Goal: Navigation & Orientation: Understand site structure

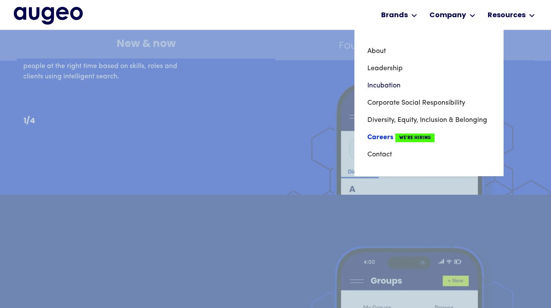
scroll to position [3435, 0]
click at [383, 139] on link "Careers We're Hiring" at bounding box center [428, 137] width 123 height 17
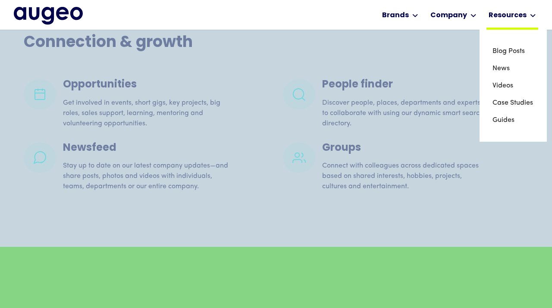
scroll to position [1777, 0]
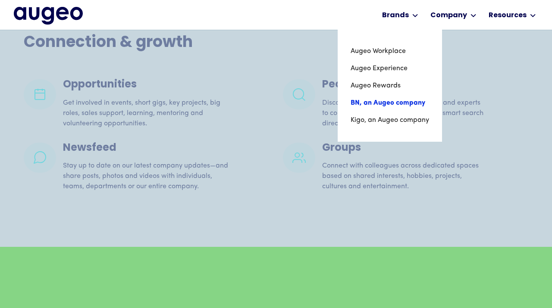
click at [407, 100] on link "BN, an Augeo company" at bounding box center [390, 102] width 78 height 17
click at [383, 84] on link "Augeo Rewards" at bounding box center [390, 85] width 78 height 17
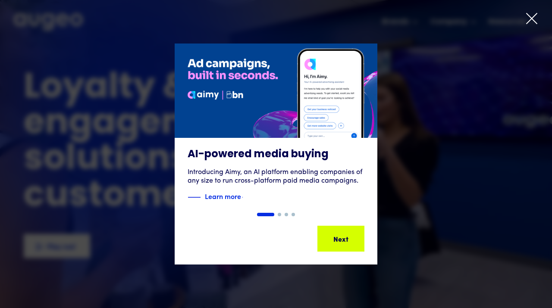
click at [530, 20] on icon at bounding box center [532, 18] width 10 height 10
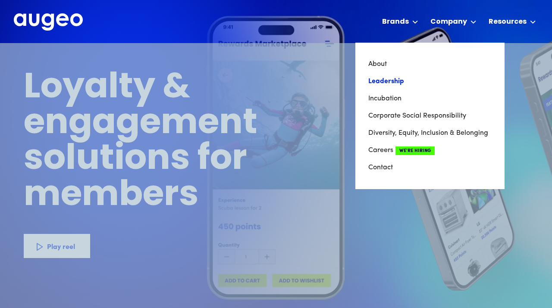
click at [389, 79] on link "Leadership" at bounding box center [429, 81] width 123 height 17
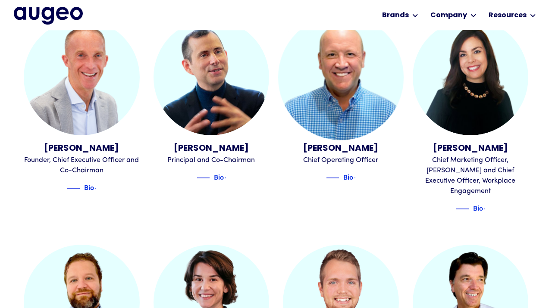
click at [0, 0] on link "Incubation" at bounding box center [0, 0] width 0 height 0
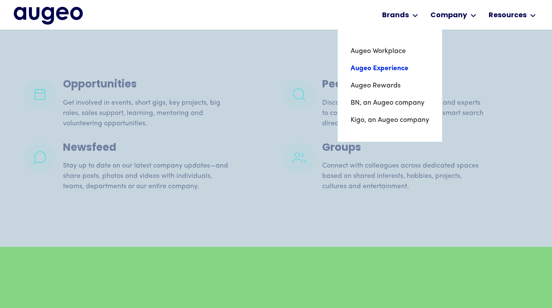
click at [396, 69] on link "Augeo Experience" at bounding box center [390, 68] width 78 height 17
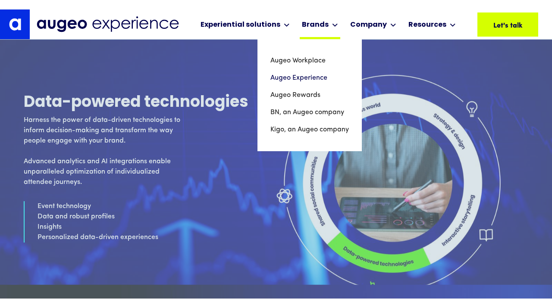
scroll to position [2646, 0]
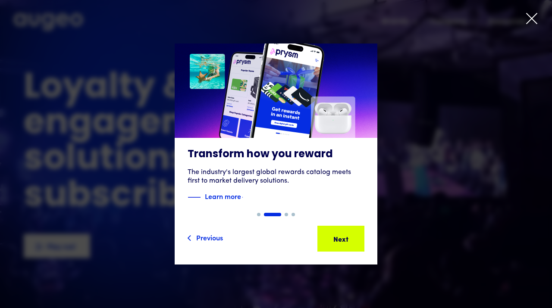
click at [536, 19] on icon at bounding box center [531, 18] width 13 height 13
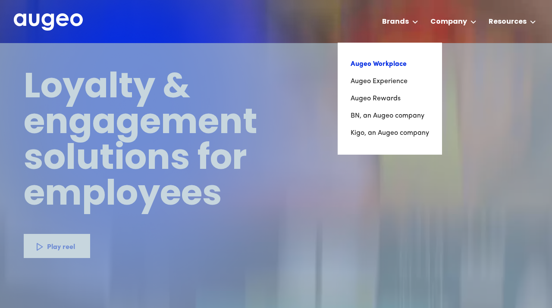
click at [404, 65] on link "Augeo Workplace" at bounding box center [390, 64] width 78 height 17
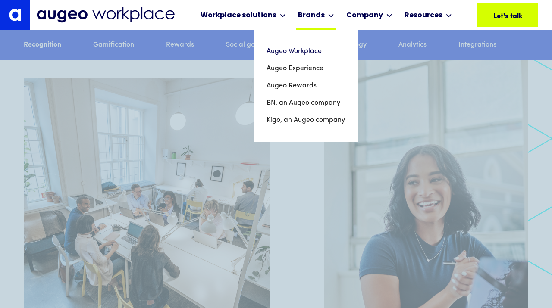
scroll to position [800, 0]
click at [301, 69] on link "Augeo Experience" at bounding box center [306, 68] width 78 height 17
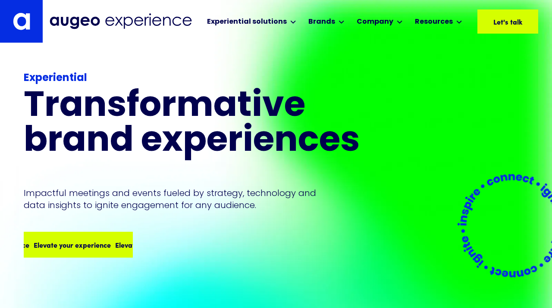
click at [114, 242] on div "Elevate your experience" at bounding box center [152, 245] width 77 height 10
